Goal: Task Accomplishment & Management: Complete application form

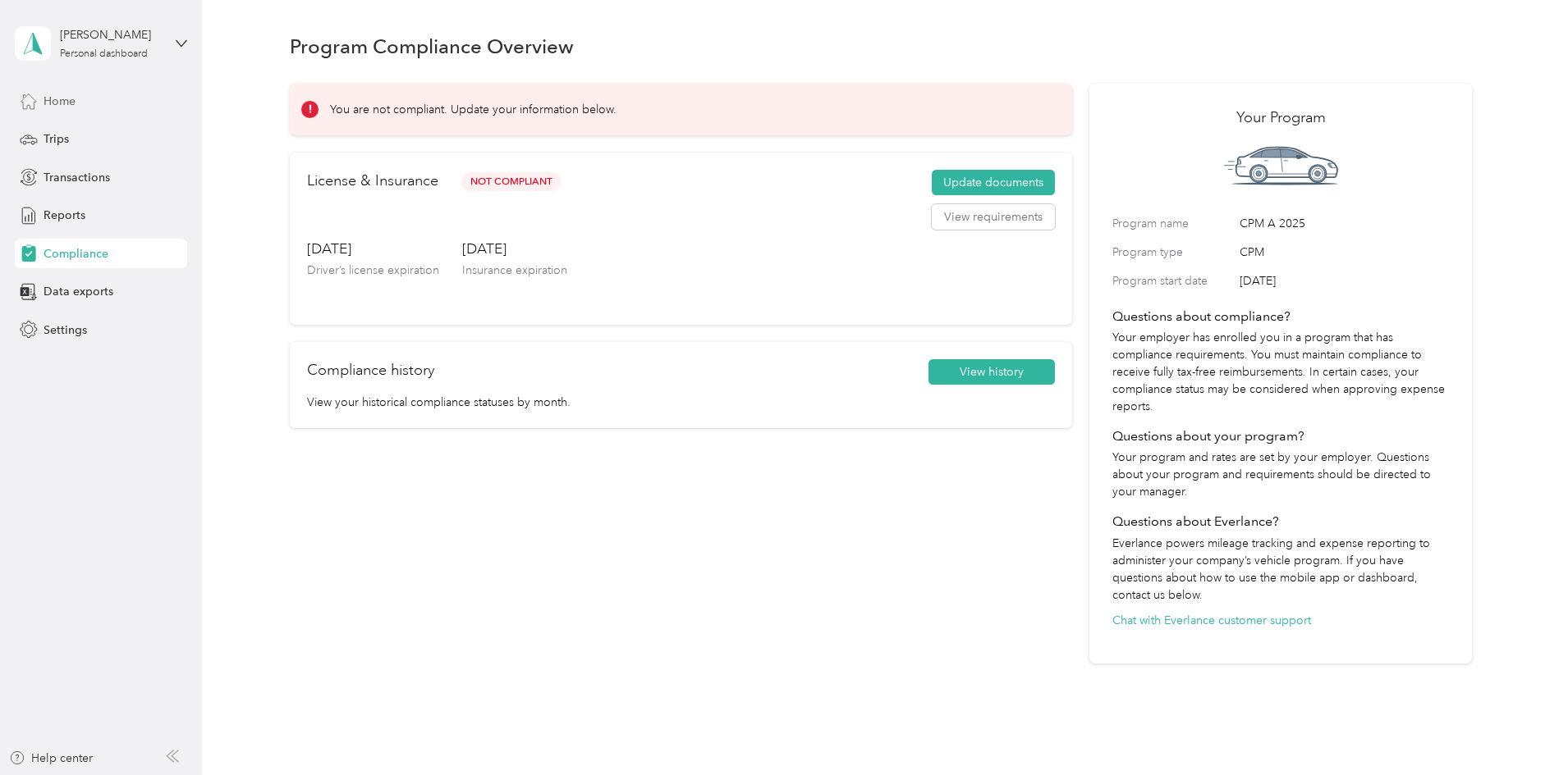
click at [75, 100] on span "Home" at bounding box center [59, 101] width 32 height 17
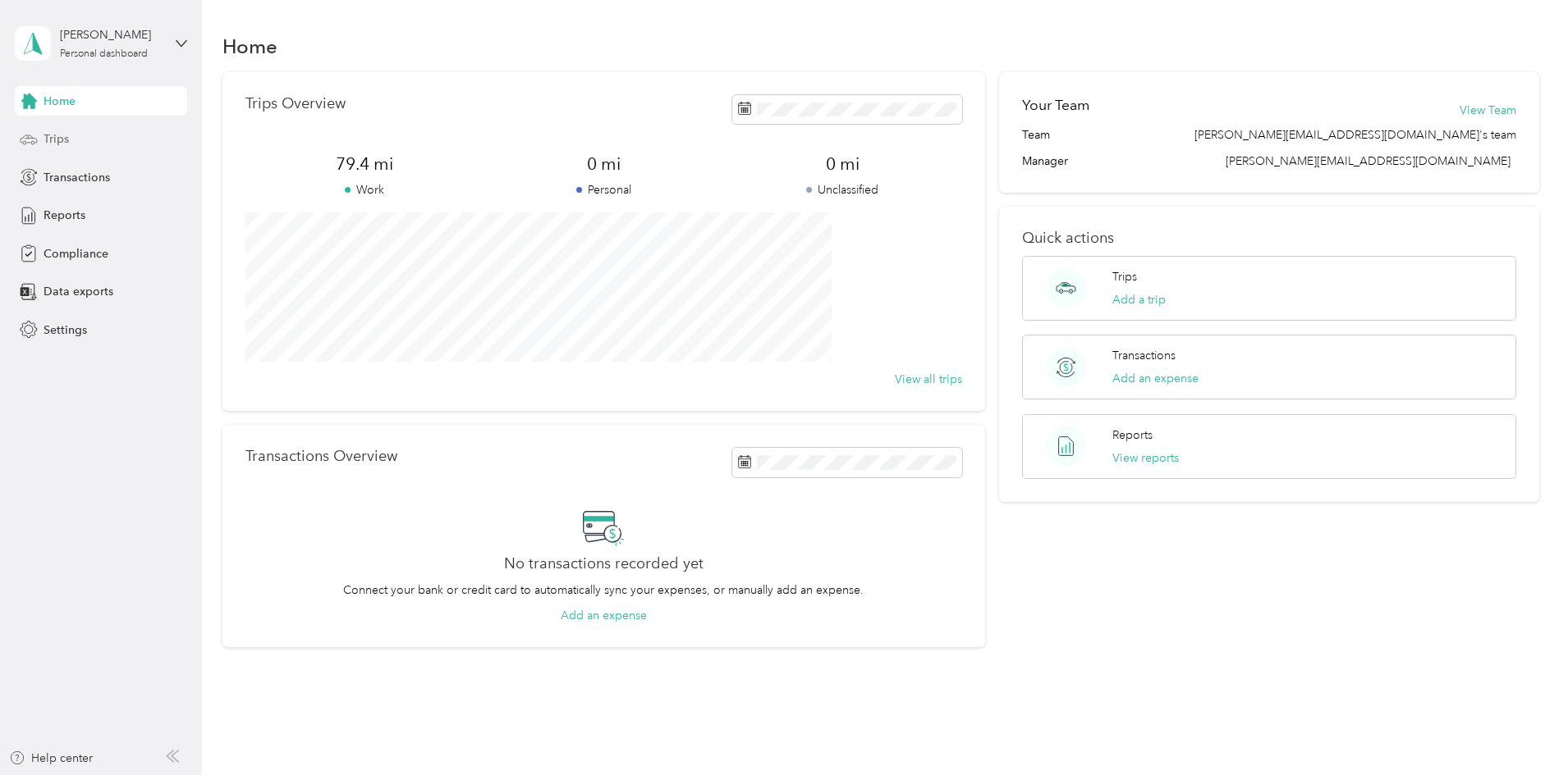
click at [72, 131] on div "Trips" at bounding box center [100, 140] width 172 height 29
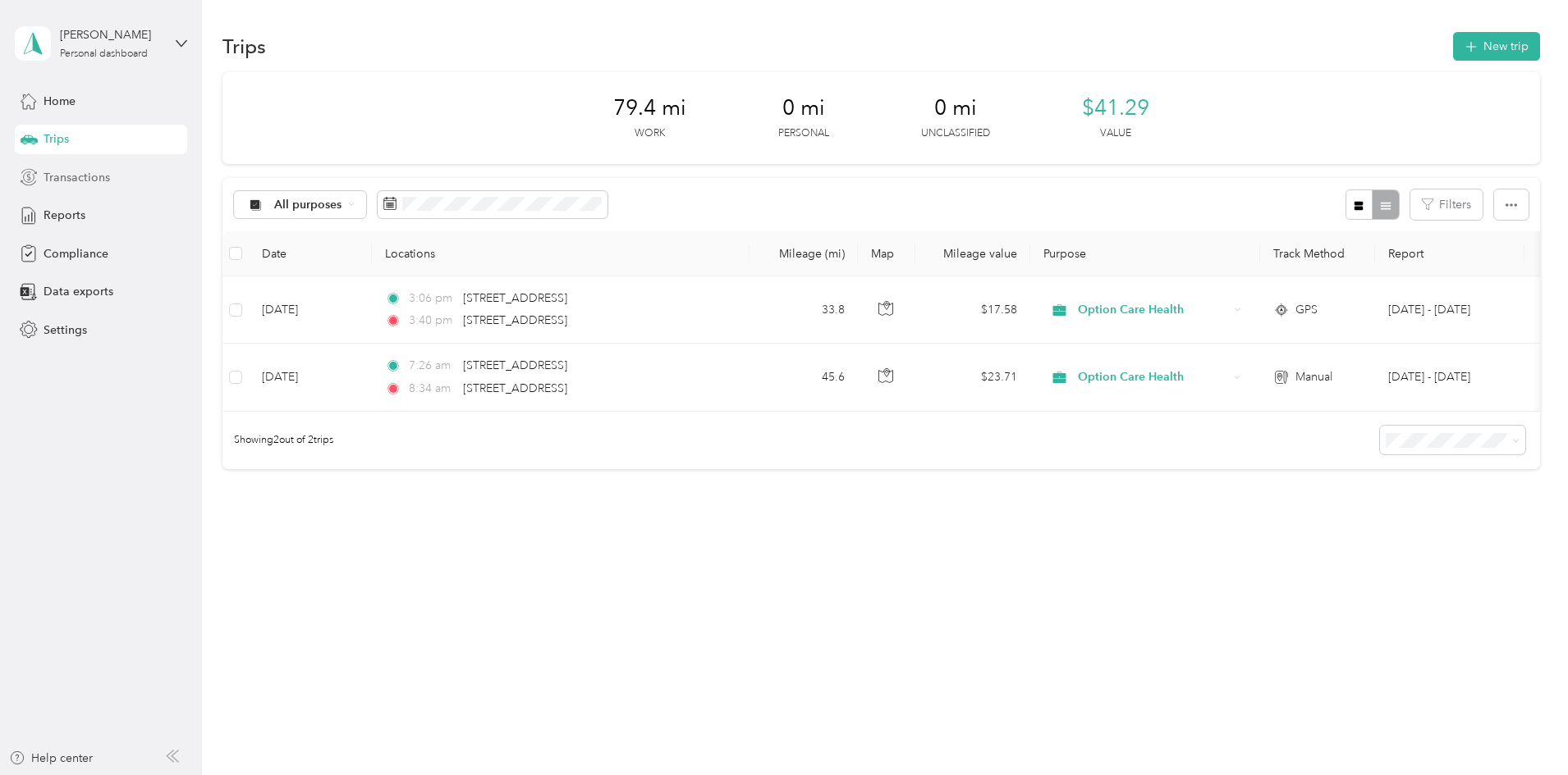
click at [77, 178] on span "Transactions" at bounding box center [76, 178] width 66 height 17
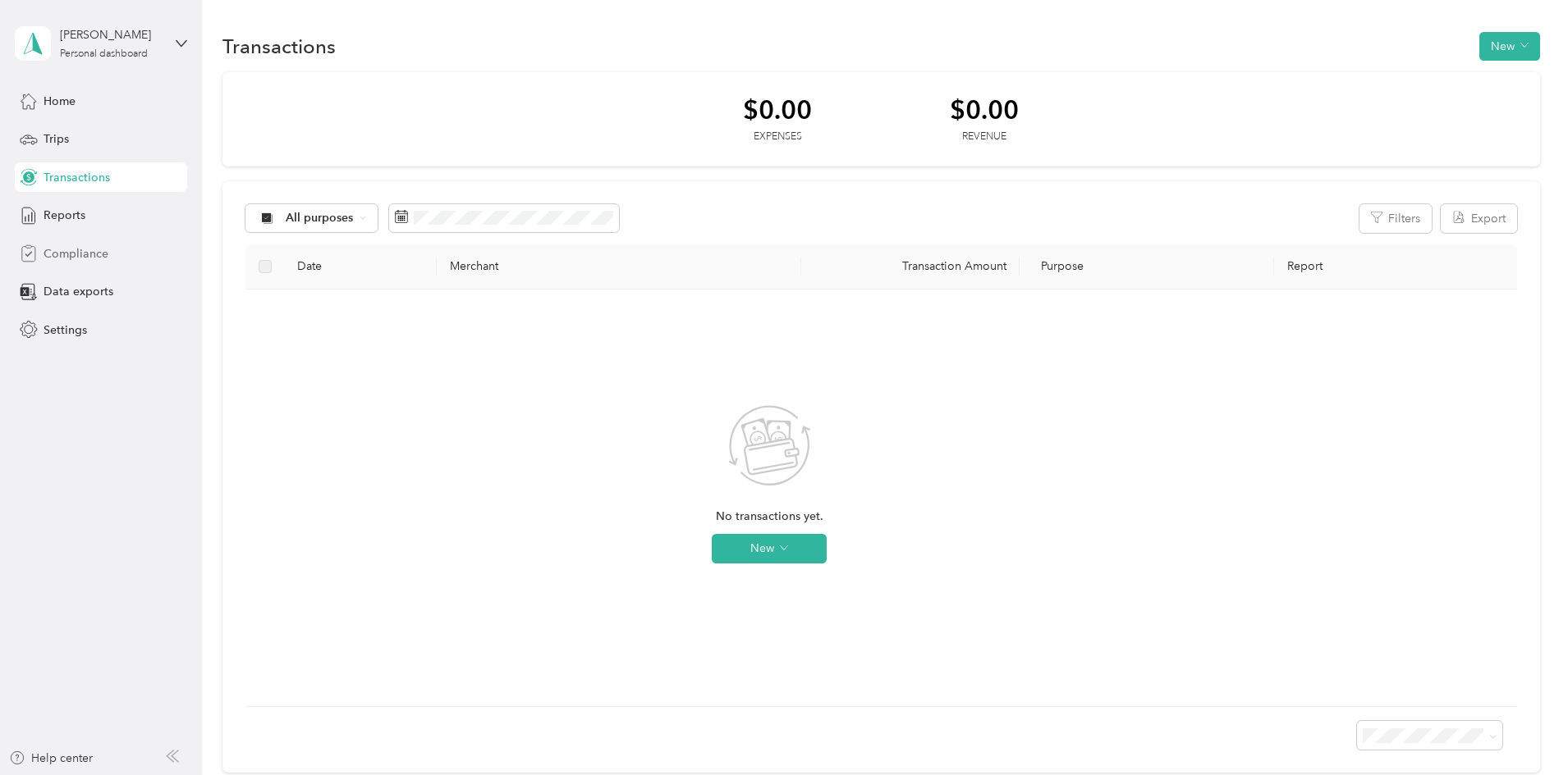
click at [76, 248] on span "Compliance" at bounding box center [75, 254] width 64 height 17
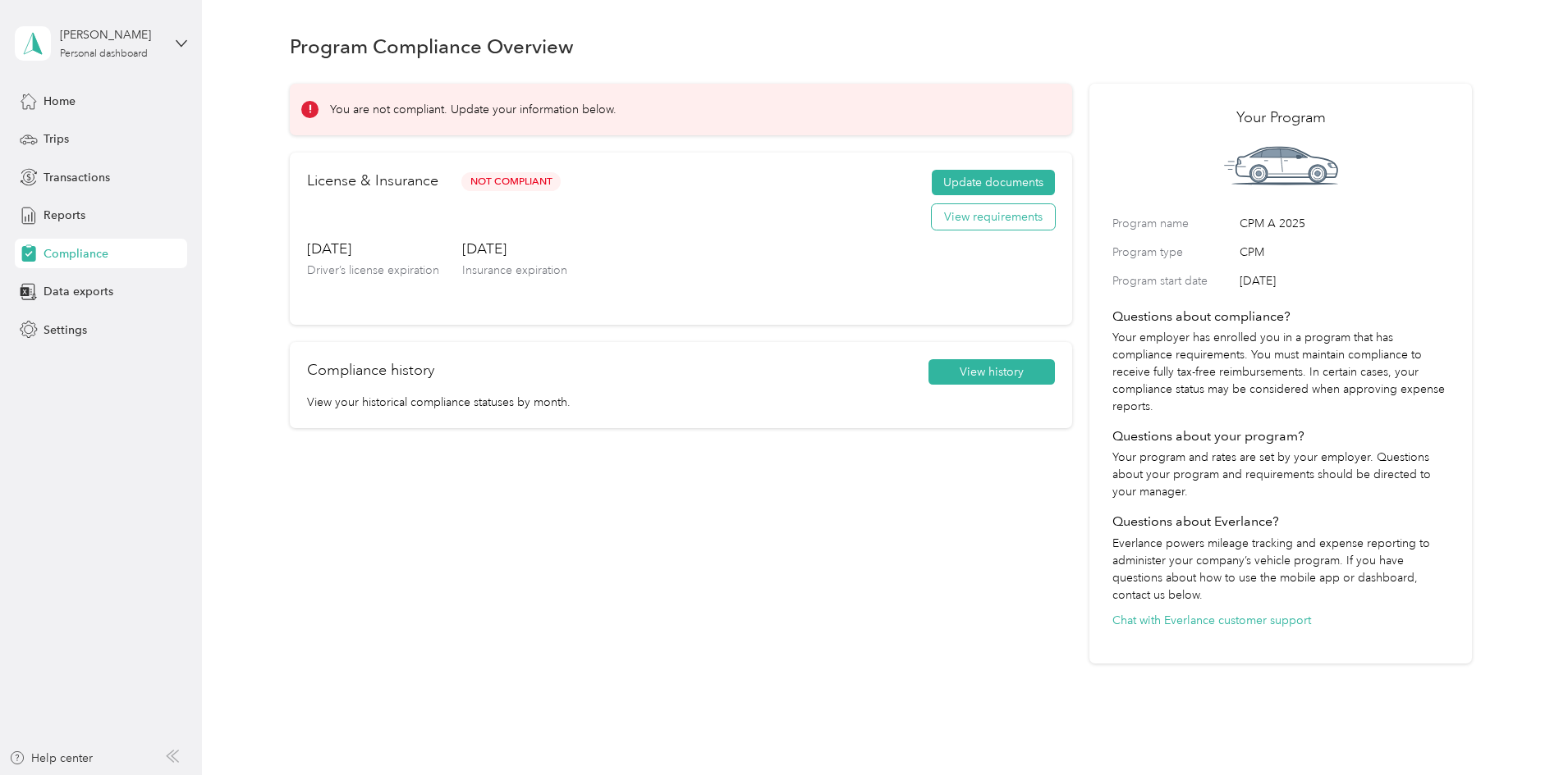
click at [932, 213] on button "View requirements" at bounding box center [993, 217] width 123 height 27
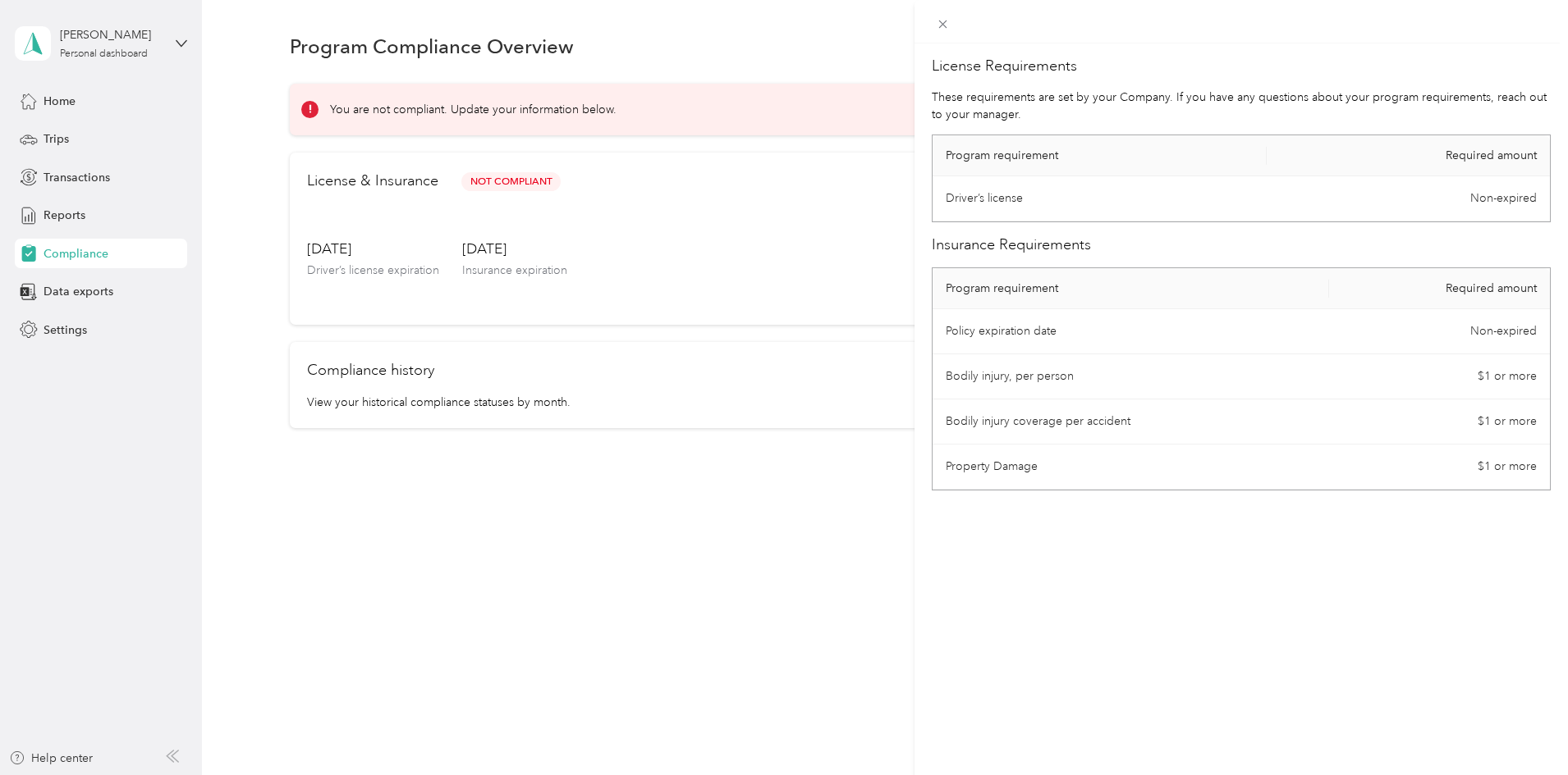
click at [713, 507] on div "License Requirements These requirements are set by your Company. If you have an…" at bounding box center [784, 388] width 1568 height 775
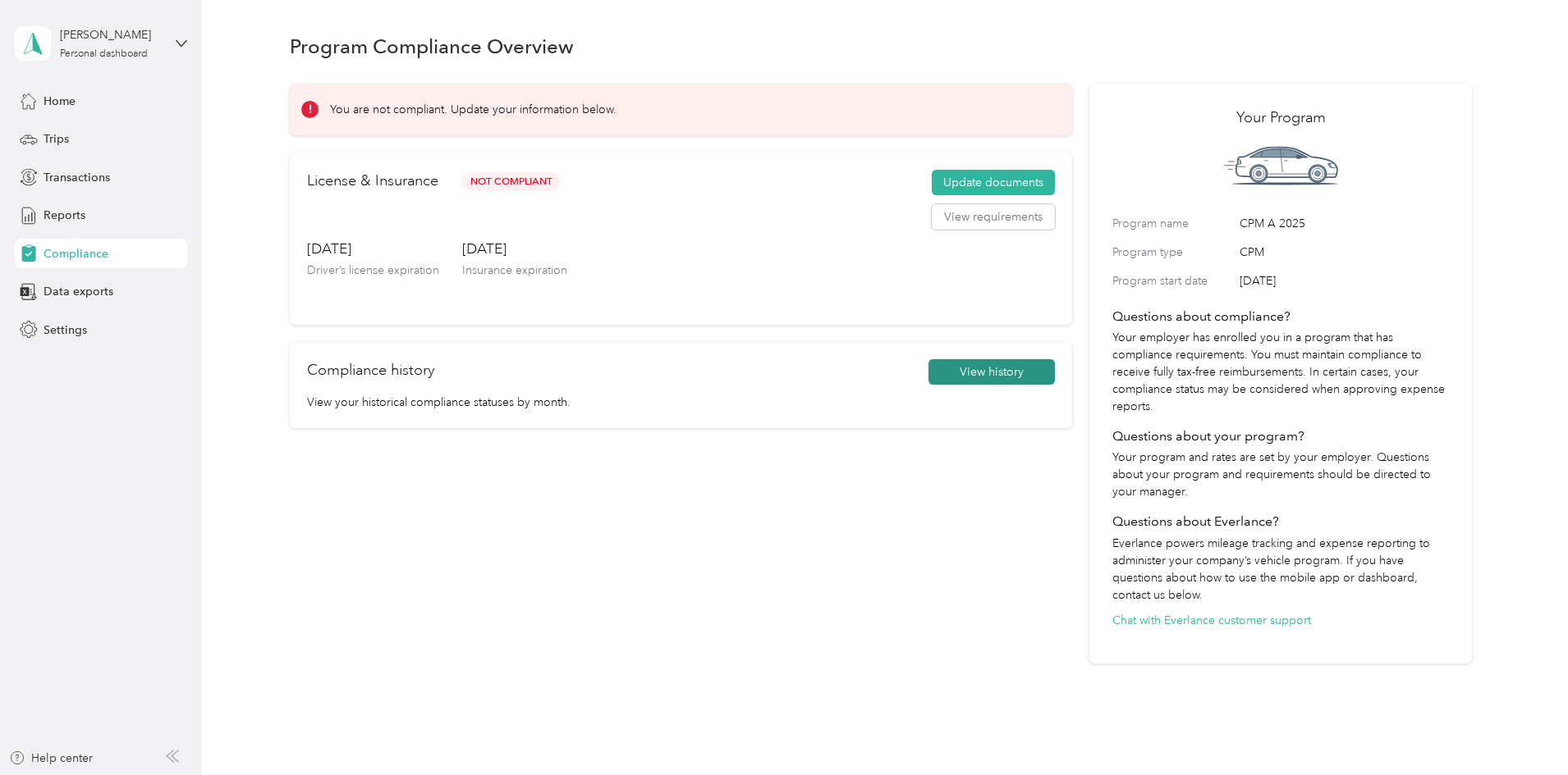
click at [953, 367] on button "View history" at bounding box center [991, 372] width 126 height 27
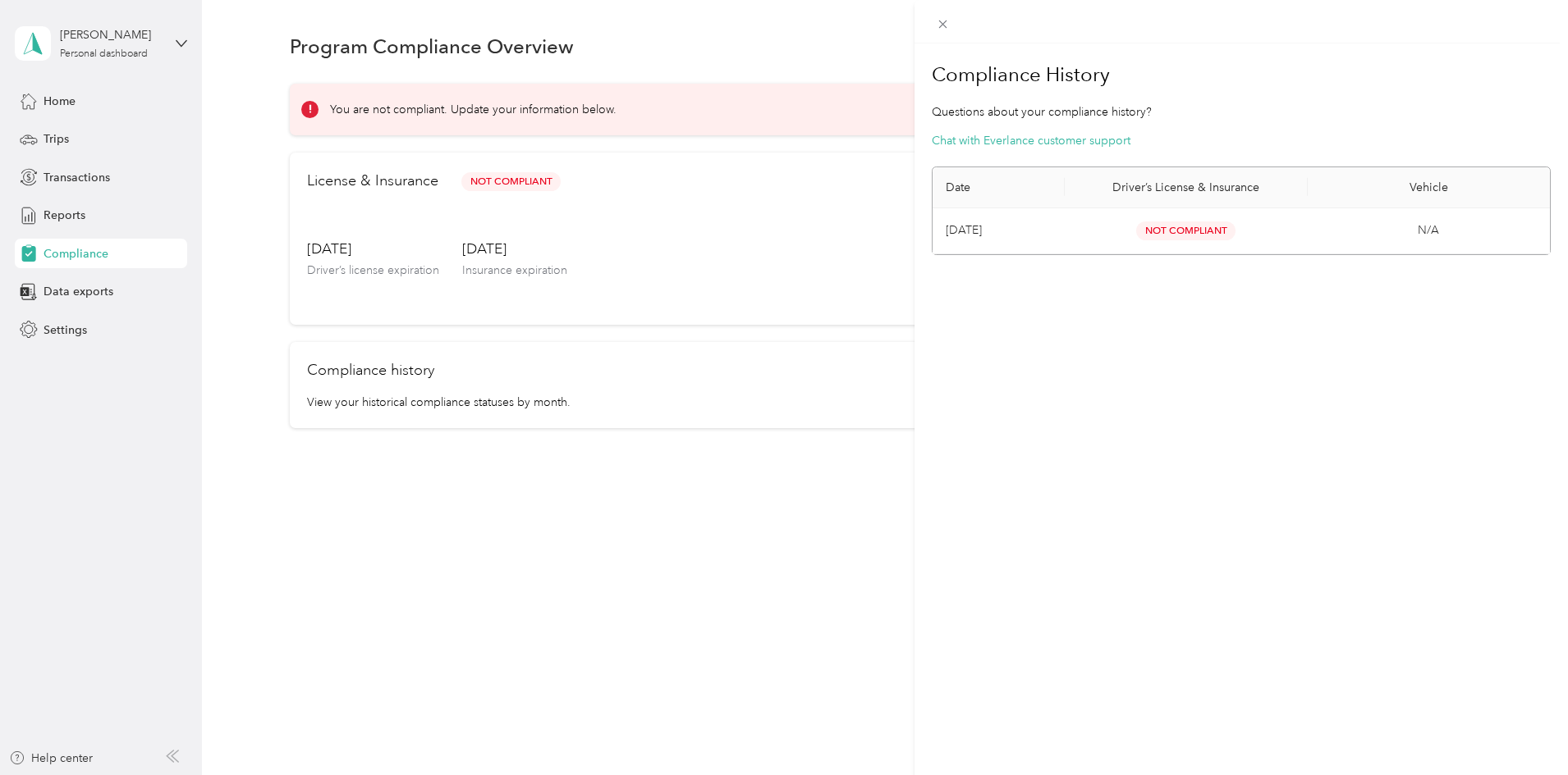
click at [757, 61] on div "Compliance History Questions about your compliance history? Chat with Everlance…" at bounding box center [784, 388] width 1568 height 775
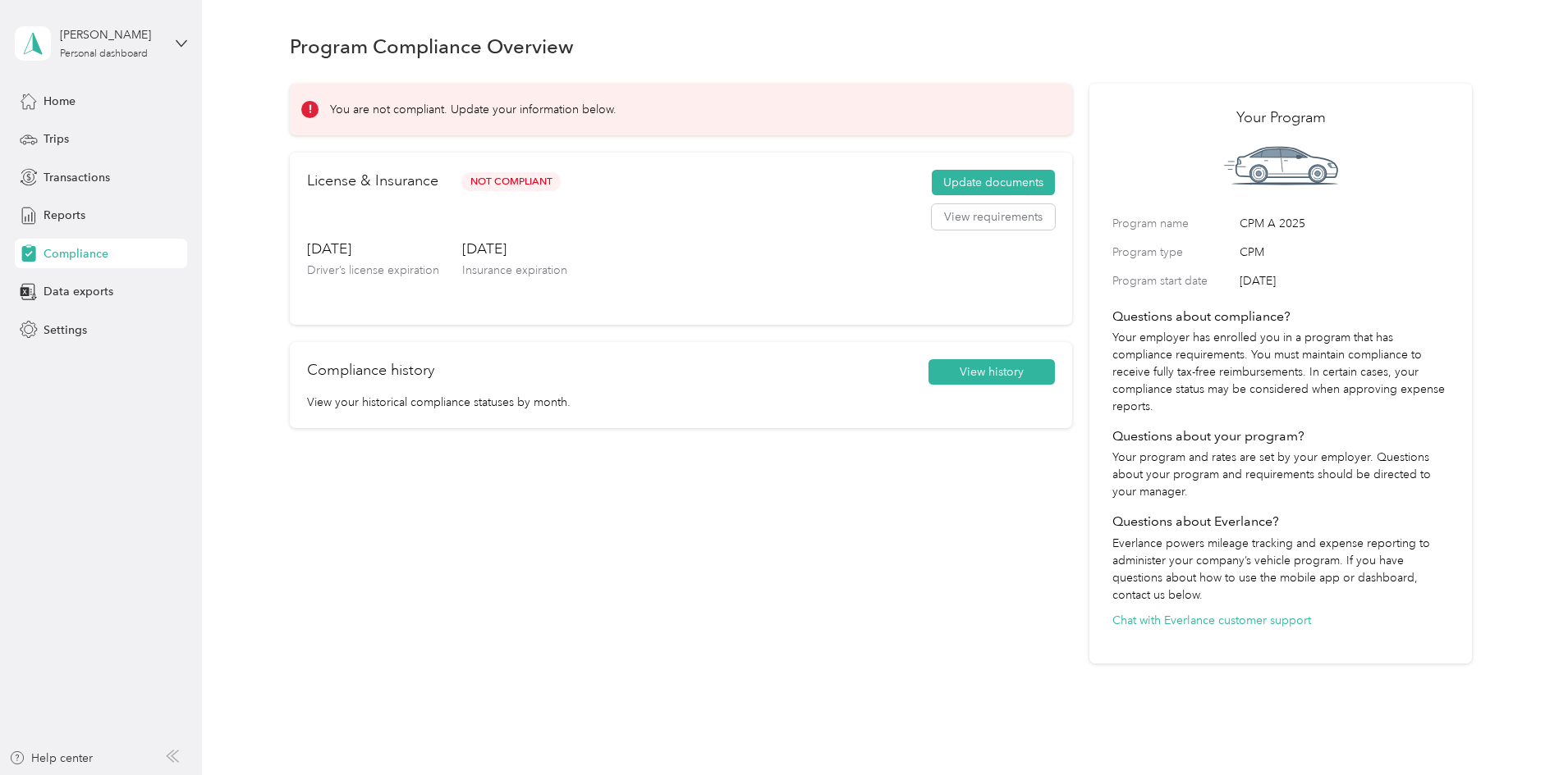
click at [319, 102] on span at bounding box center [309, 110] width 17 height 17
click at [933, 221] on button "View requirements" at bounding box center [993, 217] width 123 height 27
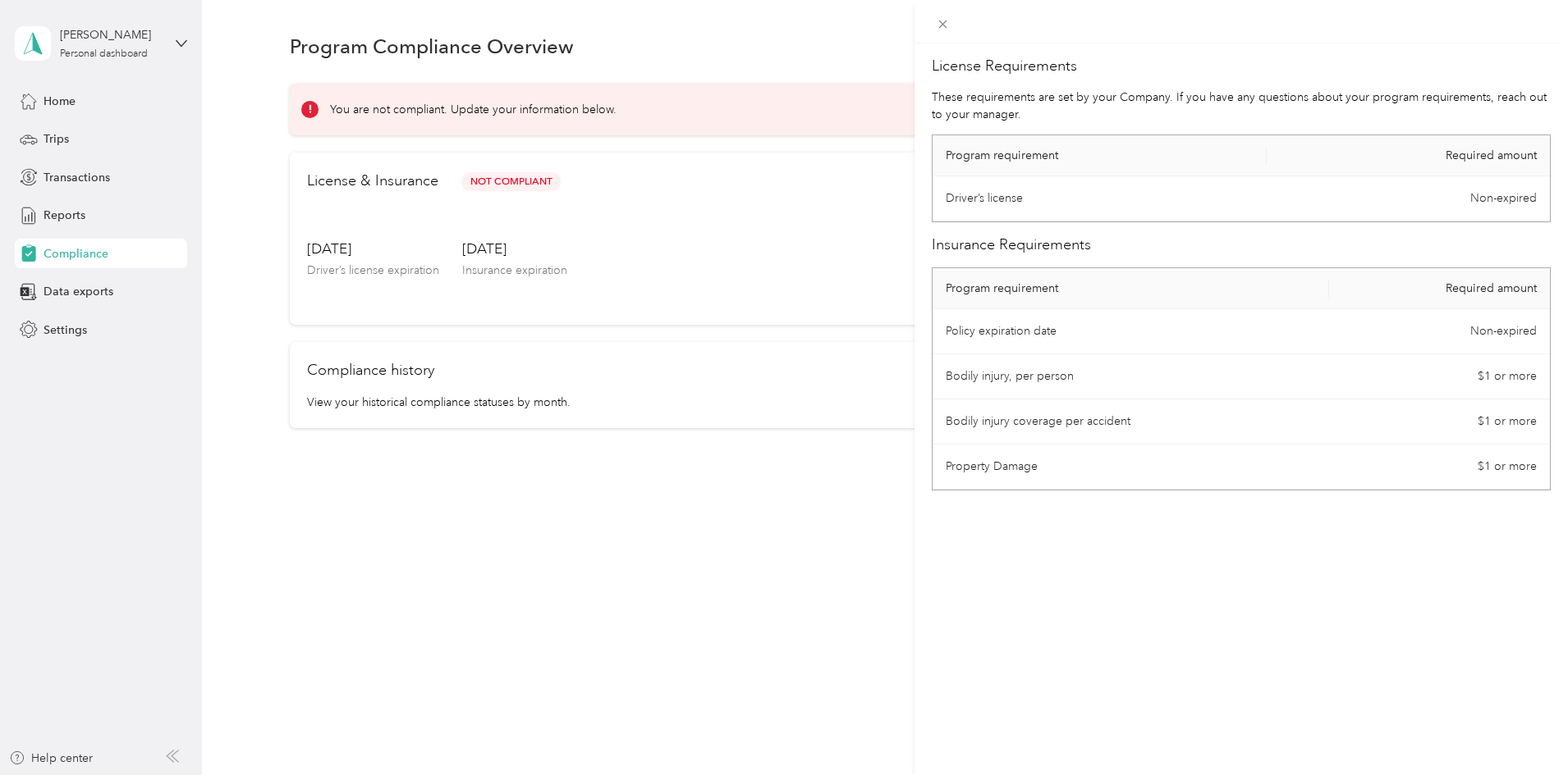
click at [99, 291] on div "License Requirements These requirements are set by your Company. If you have an…" at bounding box center [784, 388] width 1568 height 775
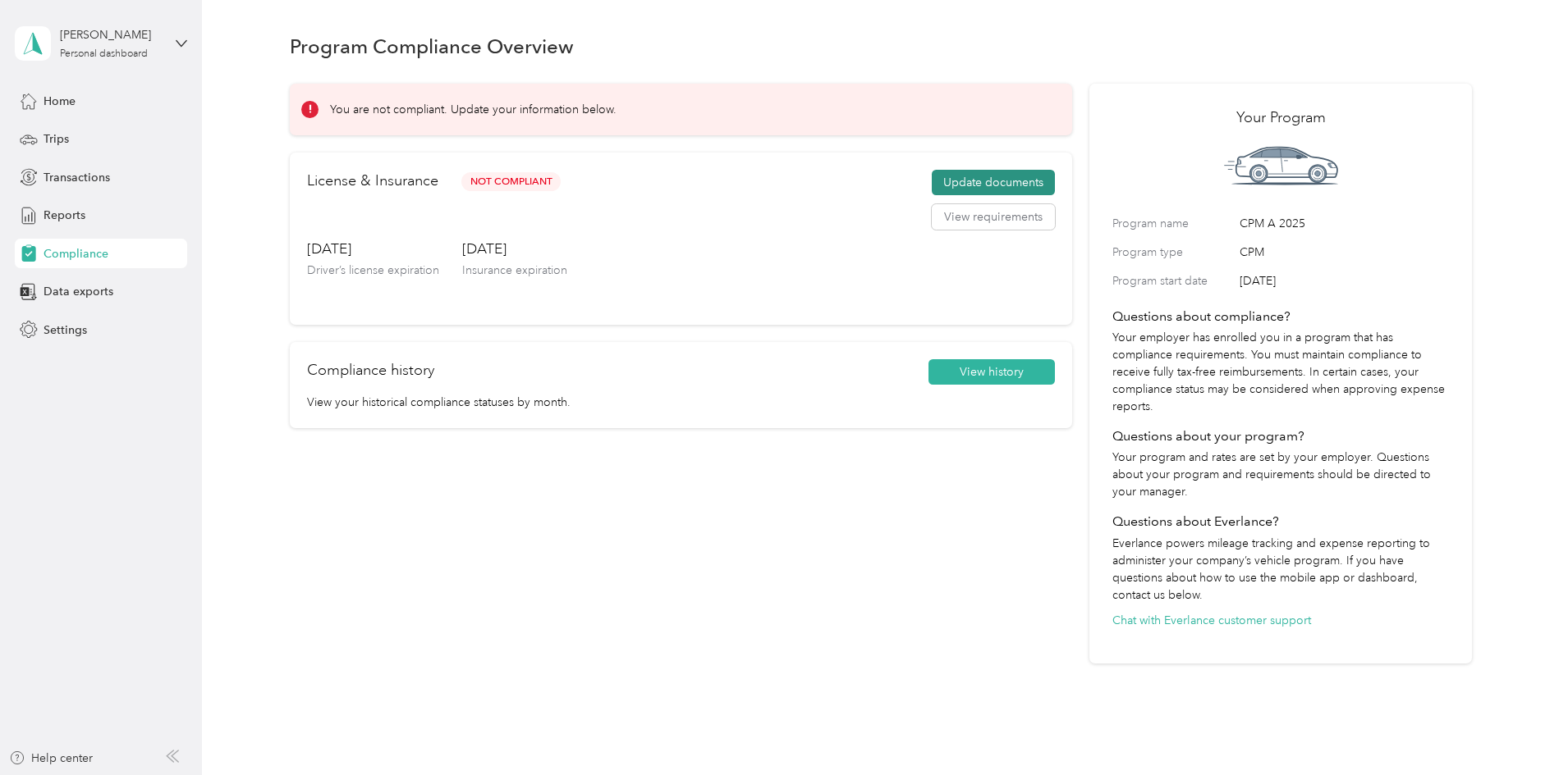
click at [946, 182] on button "Update documents" at bounding box center [993, 183] width 123 height 27
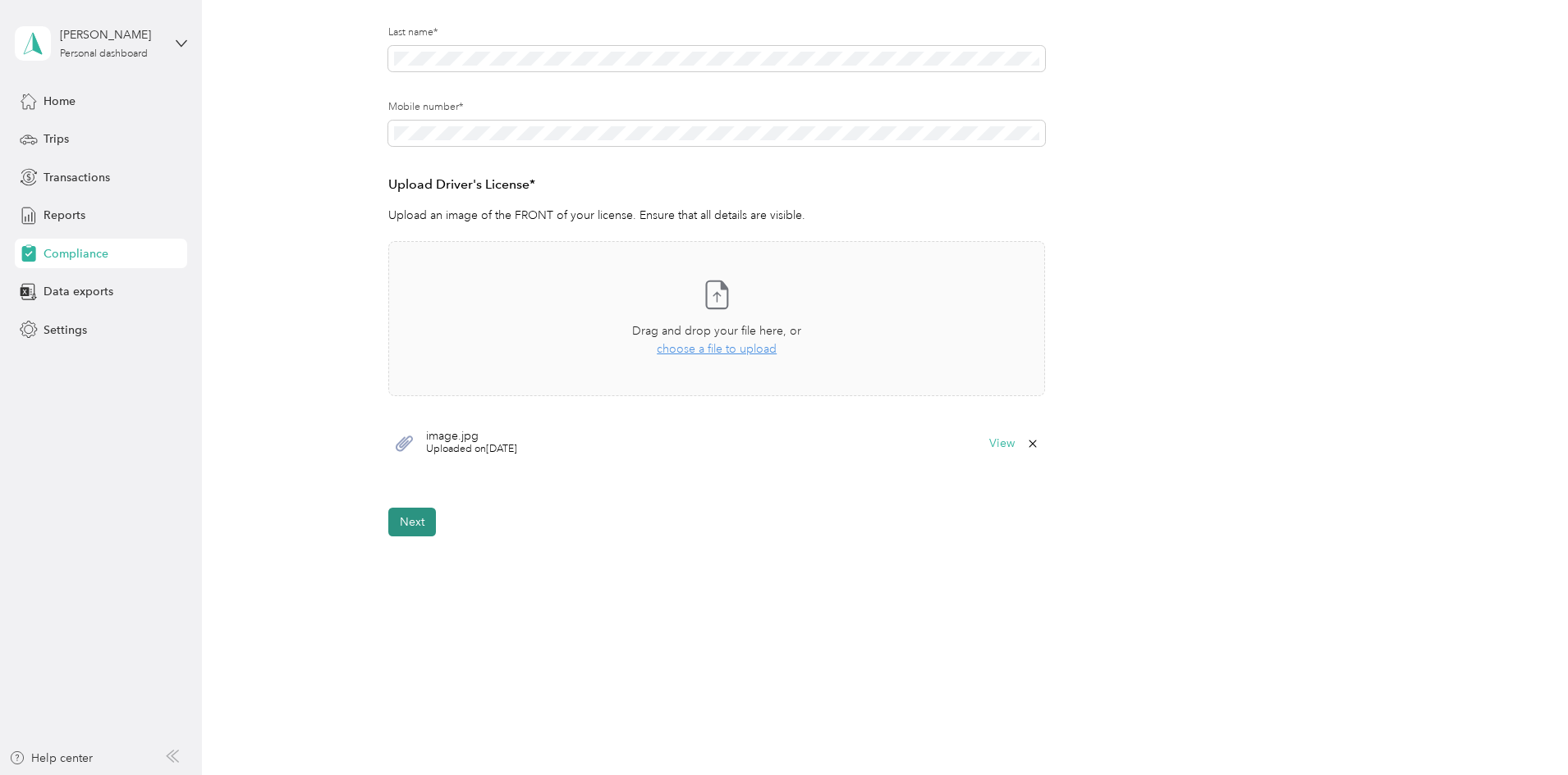
click at [417, 526] on button "Next" at bounding box center [412, 522] width 48 height 29
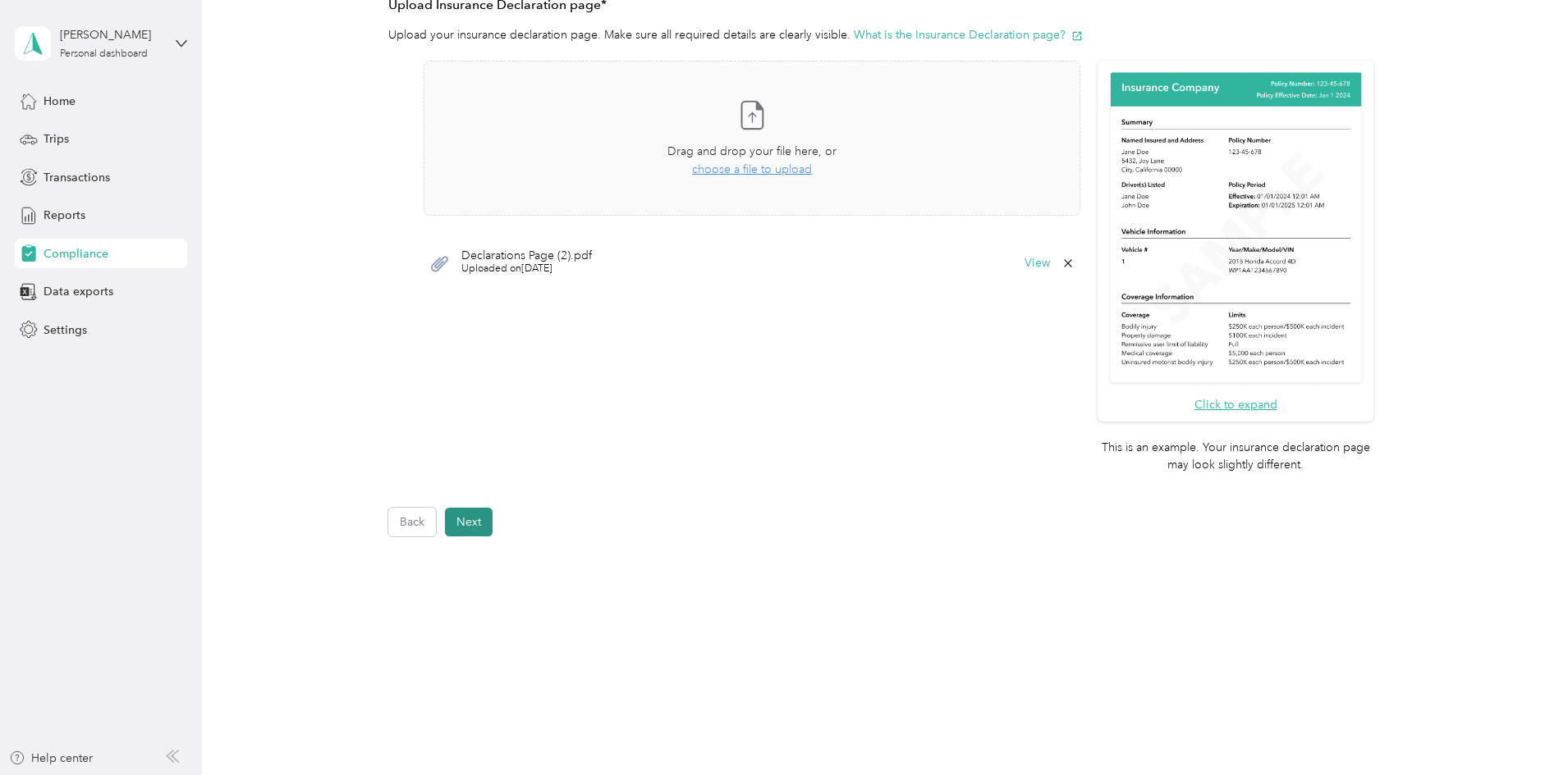
click at [478, 516] on button "Next" at bounding box center [469, 522] width 48 height 29
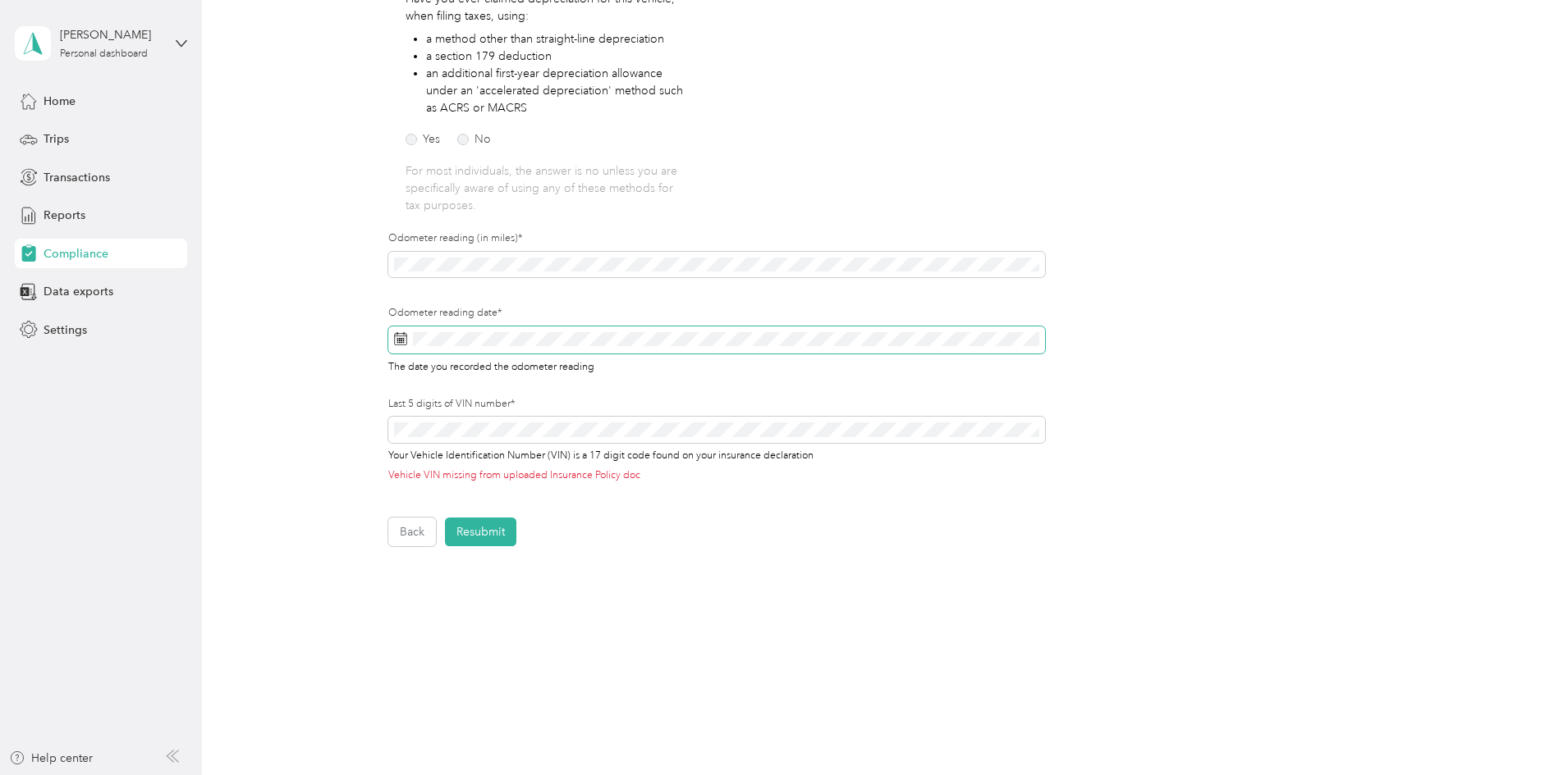
scroll to position [327, 0]
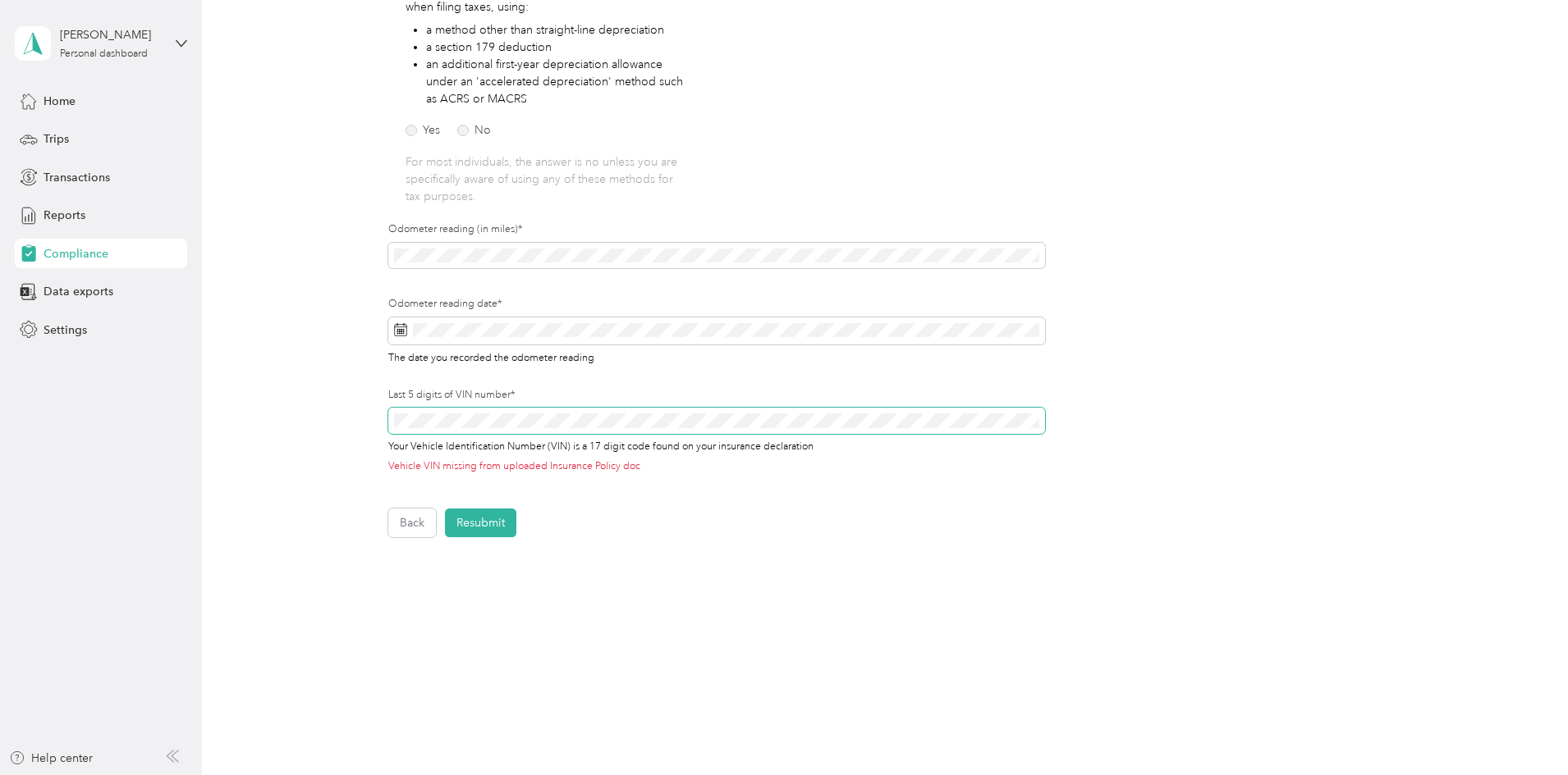
click at [357, 384] on div "Employee details & driver’s license License Insurance declaration Insurance Veh…" at bounding box center [881, 185] width 1182 height 704
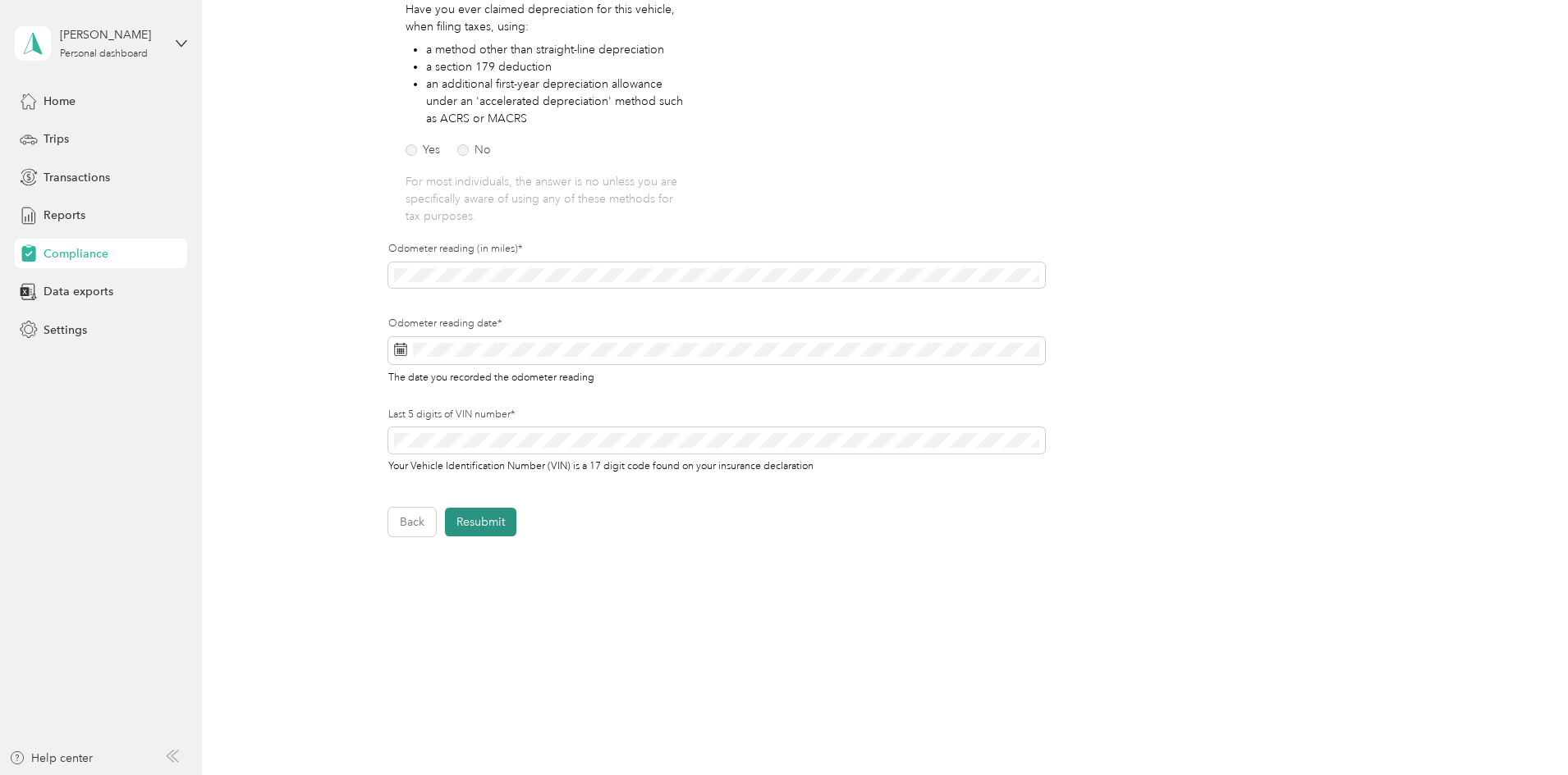
click at [488, 526] on button "Resubmit" at bounding box center [481, 522] width 72 height 29
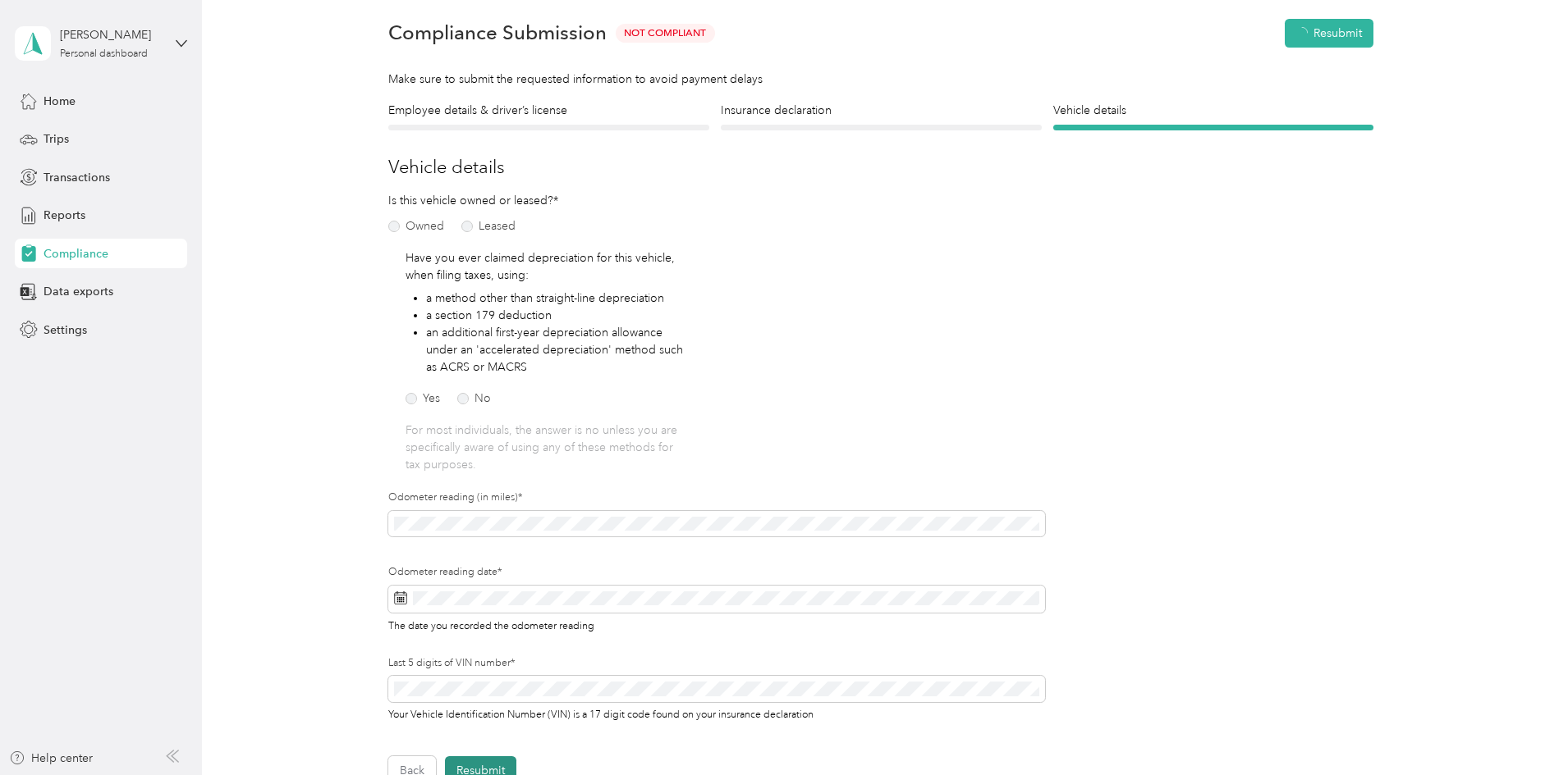
scroll to position [20, 0]
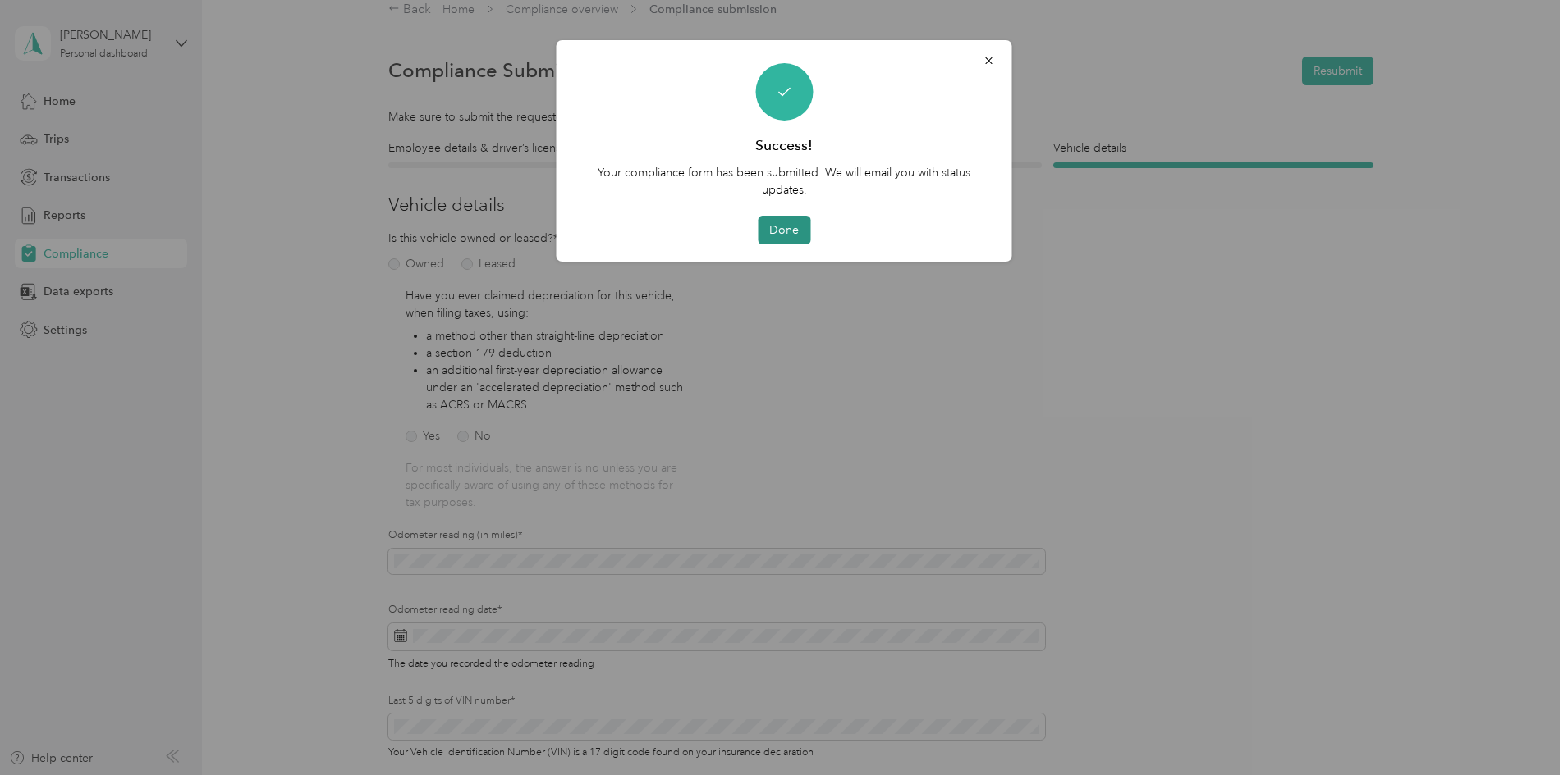
click at [783, 231] on button "Done" at bounding box center [784, 229] width 52 height 29
